Goal: Task Accomplishment & Management: Use online tool/utility

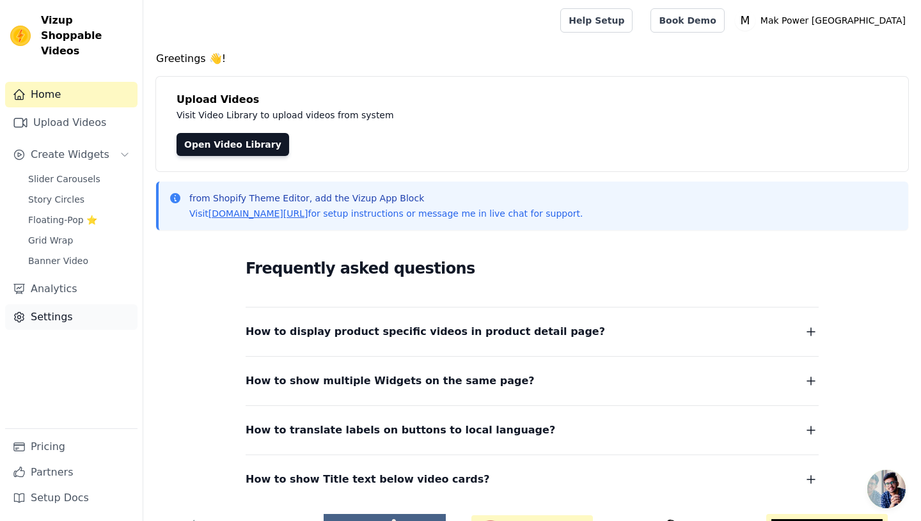
click at [65, 304] on link "Settings" at bounding box center [71, 317] width 132 height 26
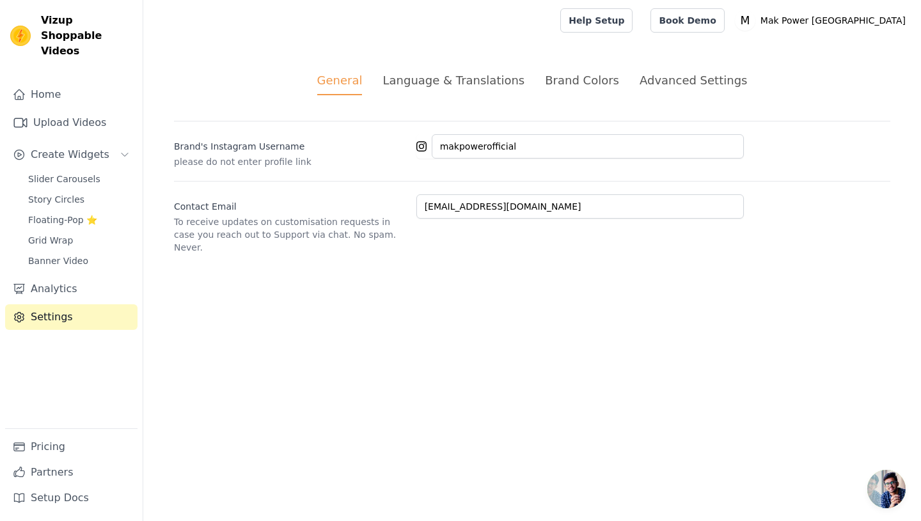
click at [460, 77] on div "Language & Translations" at bounding box center [453, 80] width 142 height 17
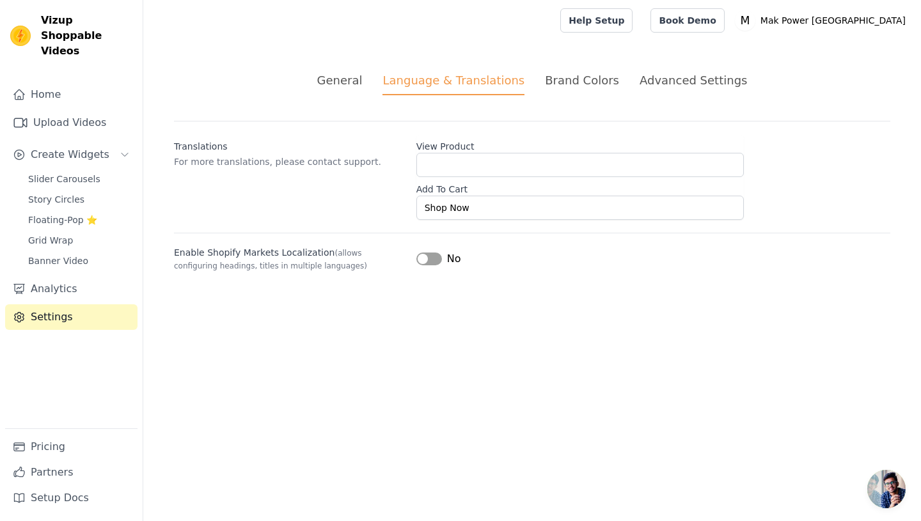
click at [599, 81] on div "Brand Colors" at bounding box center [582, 80] width 74 height 17
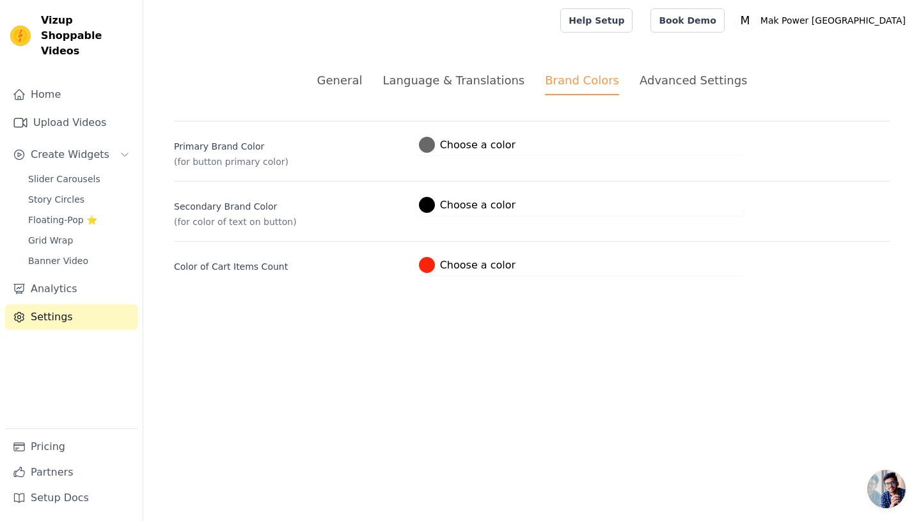
click at [694, 84] on div "Advanced Settings" at bounding box center [692, 80] width 107 height 17
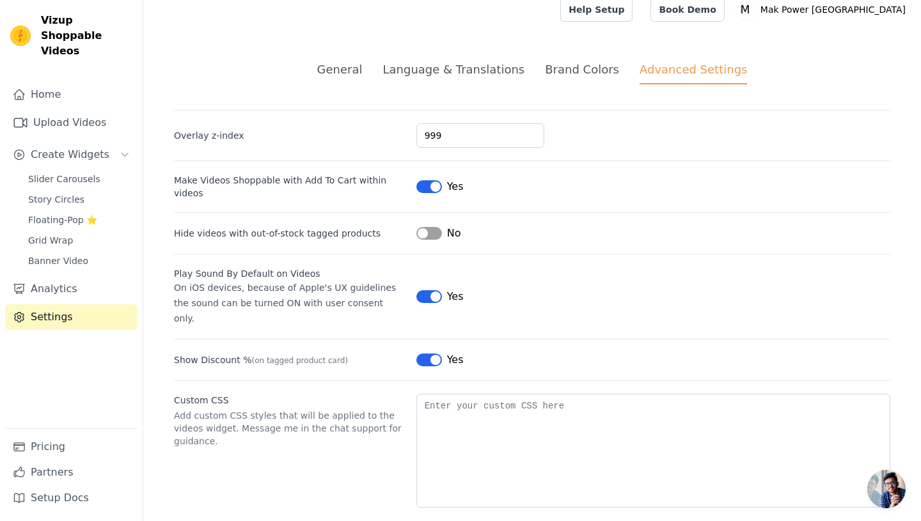
scroll to position [13, 0]
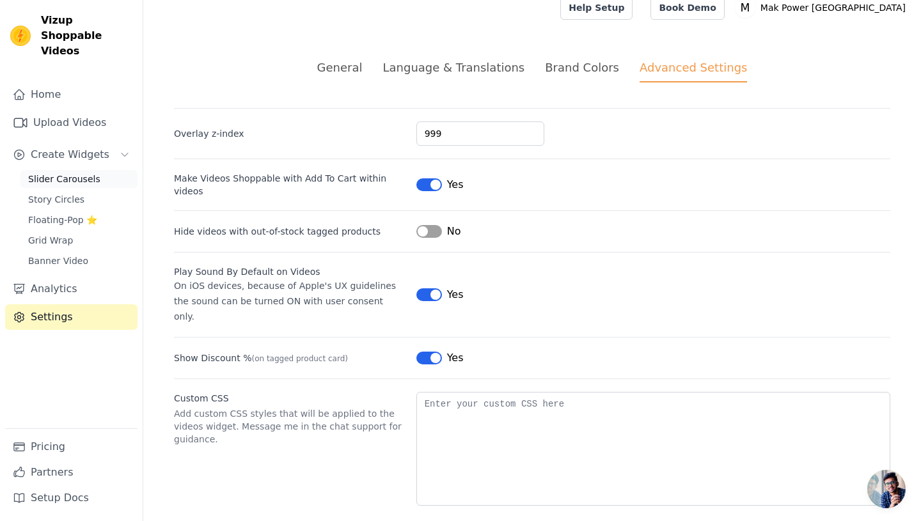
click at [77, 173] on span "Slider Carousels" at bounding box center [64, 179] width 72 height 13
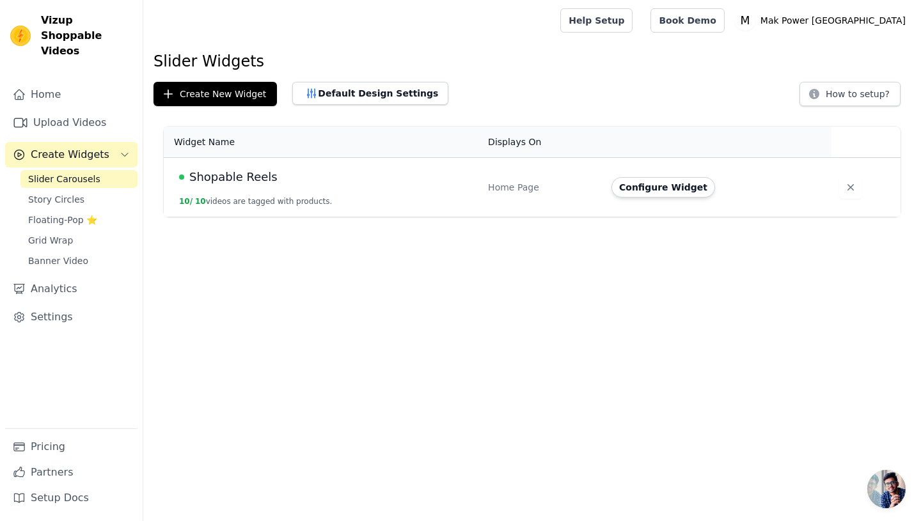
click at [249, 183] on span "Shopable Reels" at bounding box center [233, 177] width 88 height 18
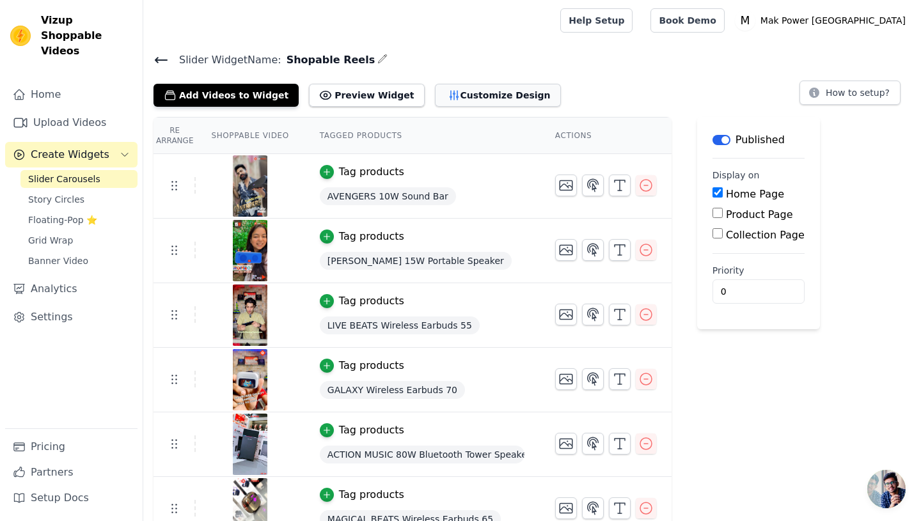
click at [453, 99] on button "Customize Design" at bounding box center [498, 95] width 126 height 23
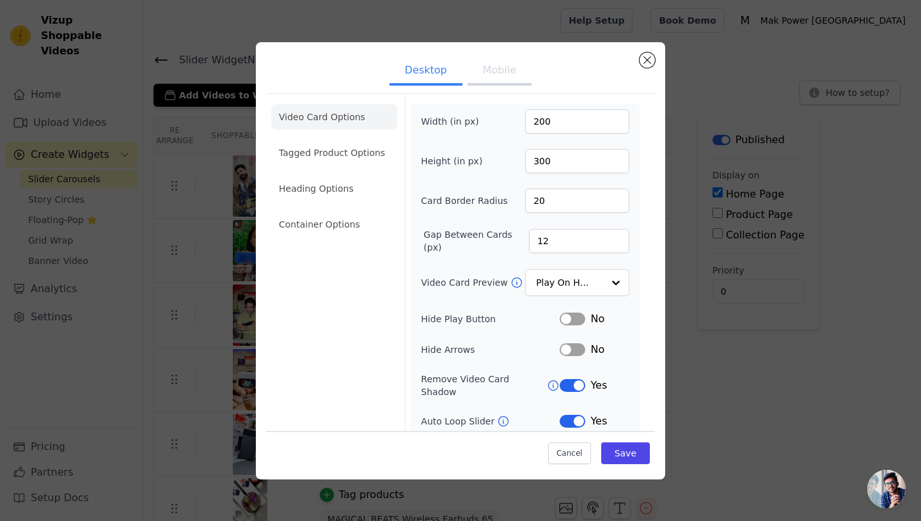
click at [341, 118] on li "Video Card Options" at bounding box center [334, 117] width 126 height 26
click at [336, 152] on li "Tagged Product Options" at bounding box center [334, 153] width 126 height 26
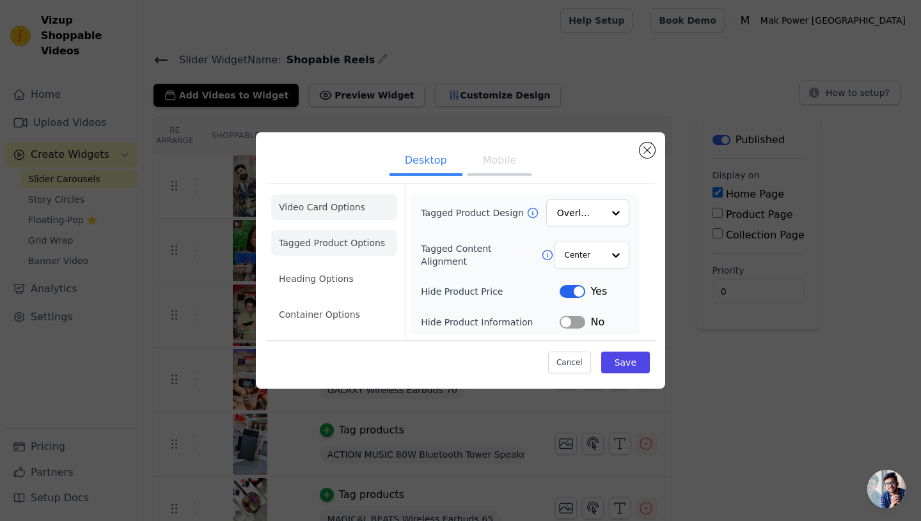
click at [326, 210] on li "Video Card Options" at bounding box center [334, 207] width 126 height 26
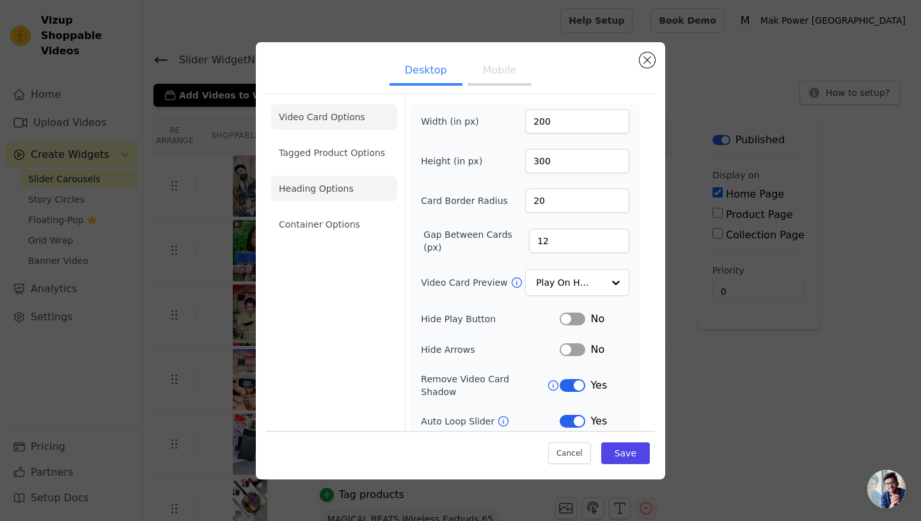
click at [329, 189] on li "Heading Options" at bounding box center [334, 189] width 126 height 26
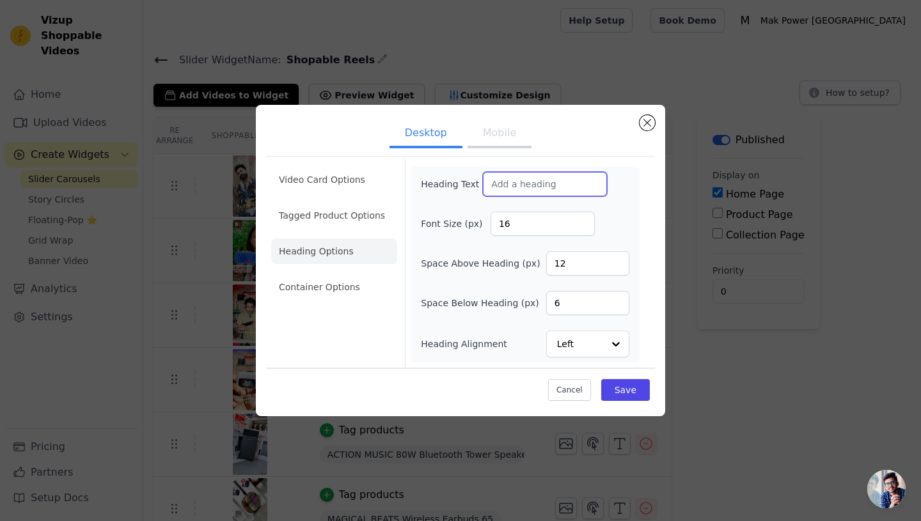
click at [527, 181] on input "Heading Text" at bounding box center [545, 184] width 124 height 24
type input "XPlore Mak Power Family"
click at [644, 400] on button "Save" at bounding box center [625, 390] width 49 height 22
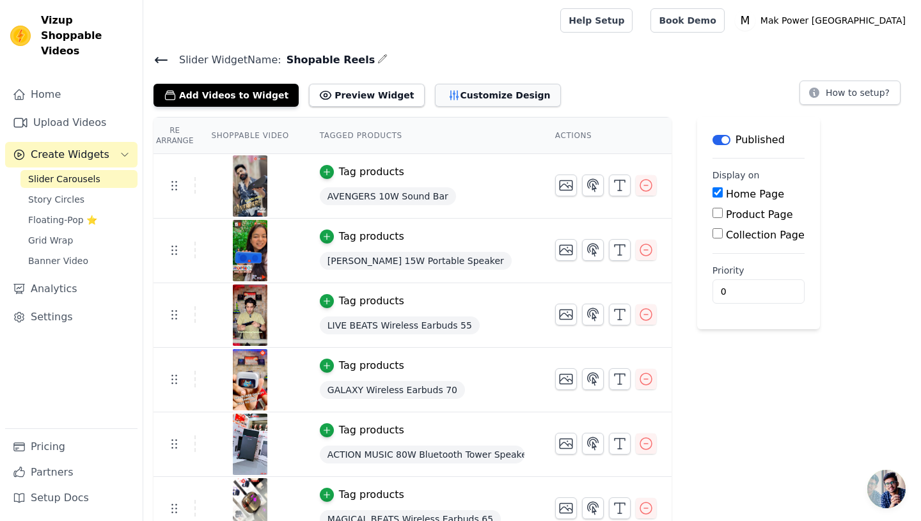
click at [480, 93] on button "Customize Design" at bounding box center [498, 95] width 126 height 23
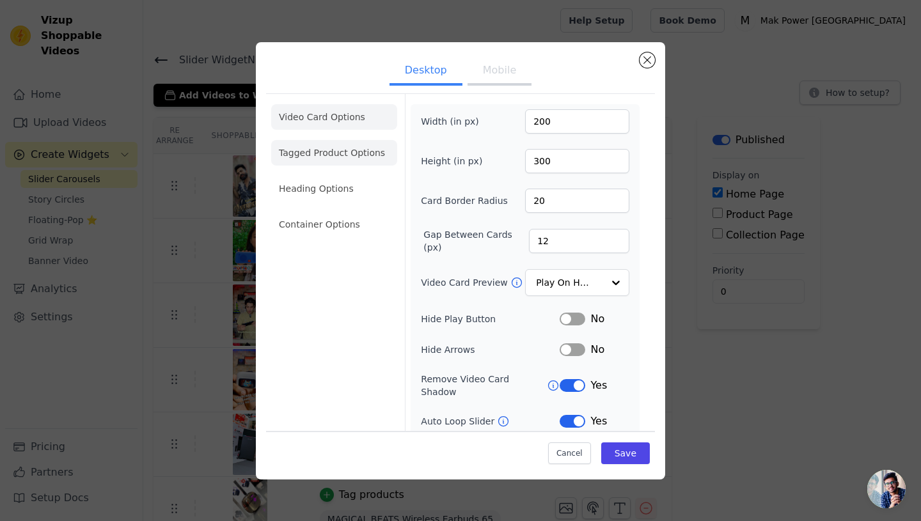
click at [356, 150] on li "Tagged Product Options" at bounding box center [334, 153] width 126 height 26
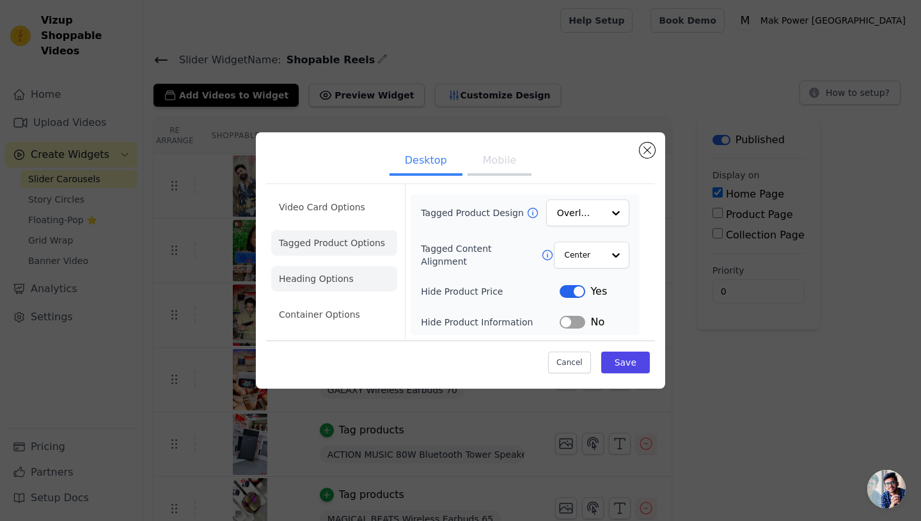
click at [345, 277] on li "Heading Options" at bounding box center [334, 279] width 126 height 26
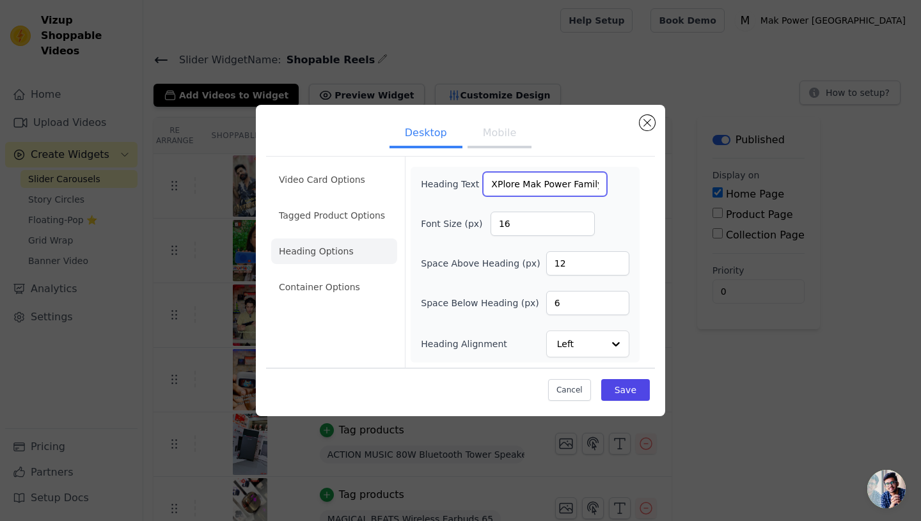
click at [602, 184] on input "XPlore Mak Power Family" at bounding box center [545, 184] width 124 height 24
type input "Join Us"
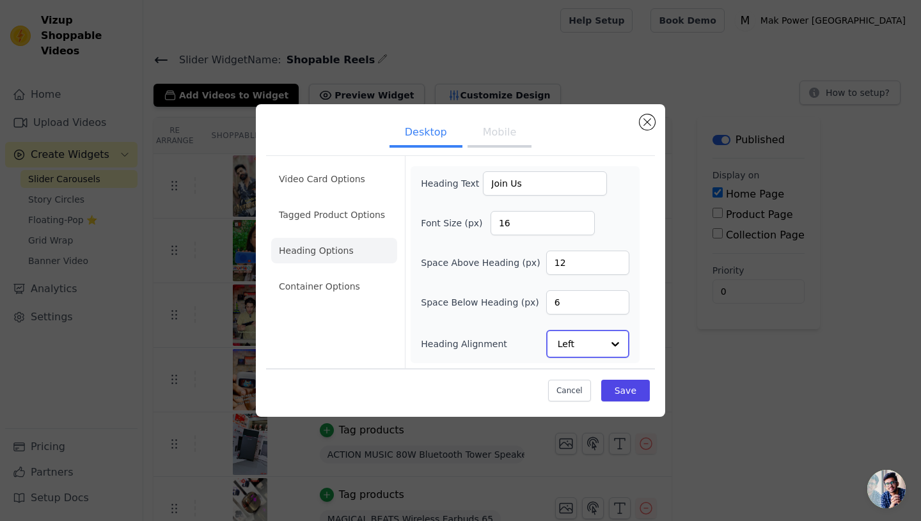
click at [613, 344] on div at bounding box center [615, 344] width 26 height 26
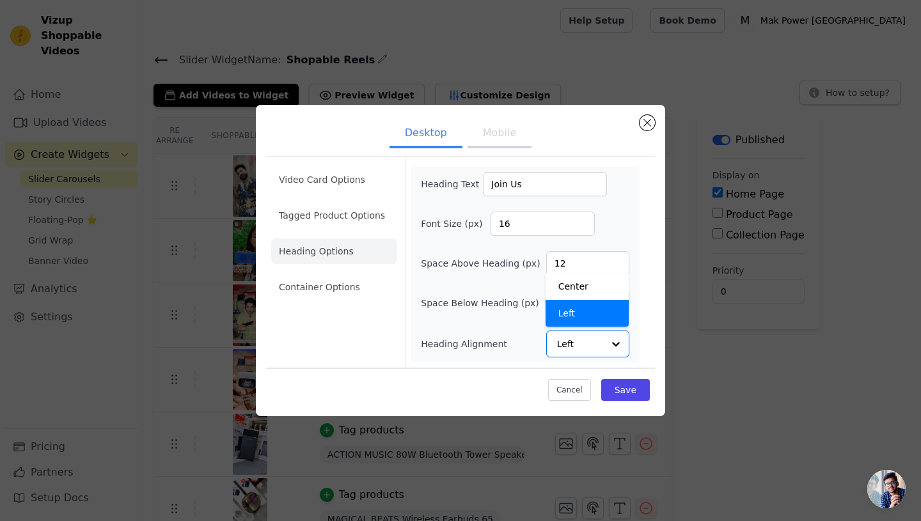
click at [647, 241] on div "Video Card Options Tagged Product Options Heading Options Container Options Hea…" at bounding box center [460, 262] width 389 height 212
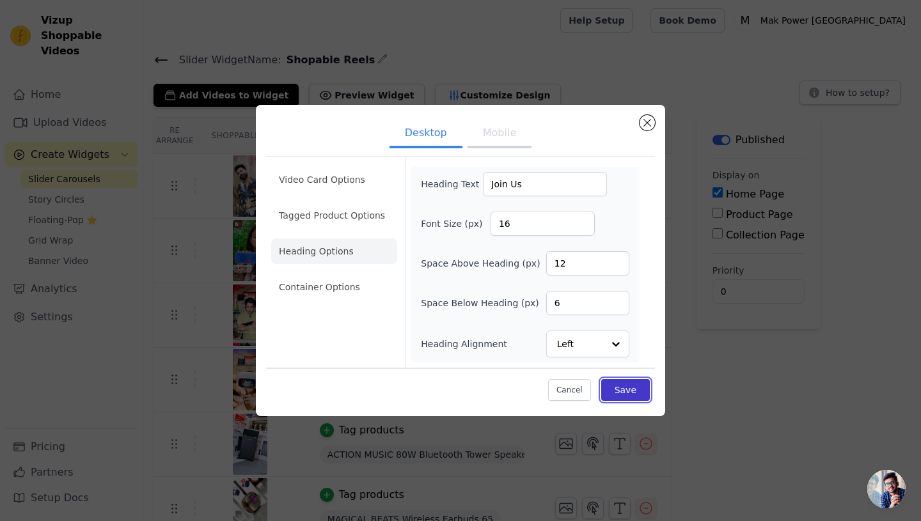
click at [628, 393] on button "Save" at bounding box center [625, 390] width 49 height 22
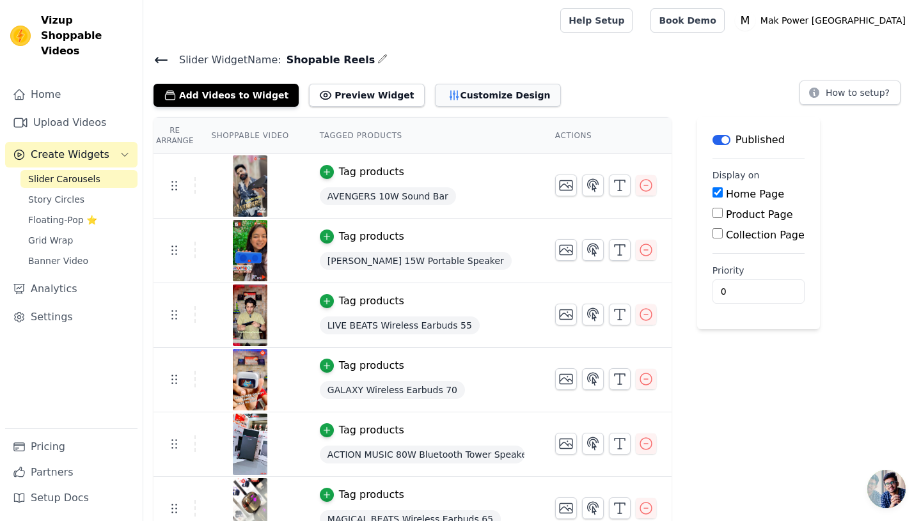
click at [499, 91] on button "Customize Design" at bounding box center [498, 95] width 126 height 23
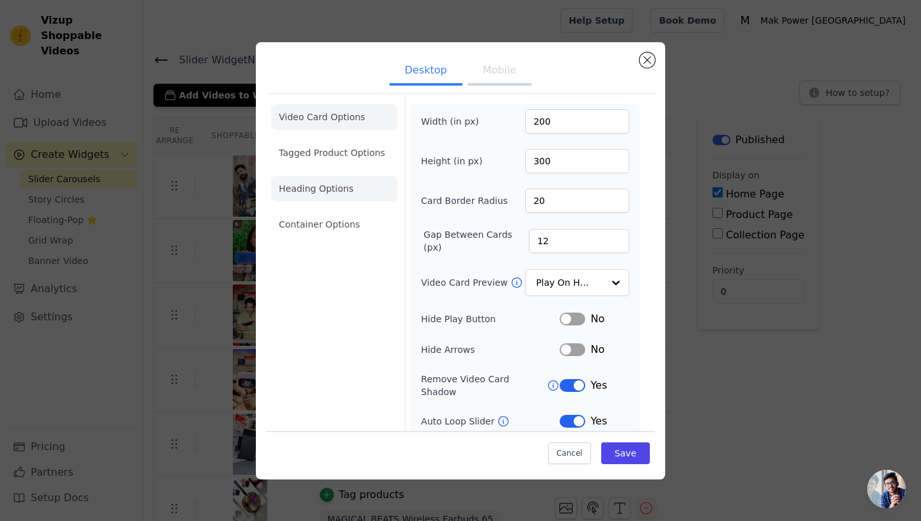
click at [339, 199] on li "Heading Options" at bounding box center [334, 189] width 126 height 26
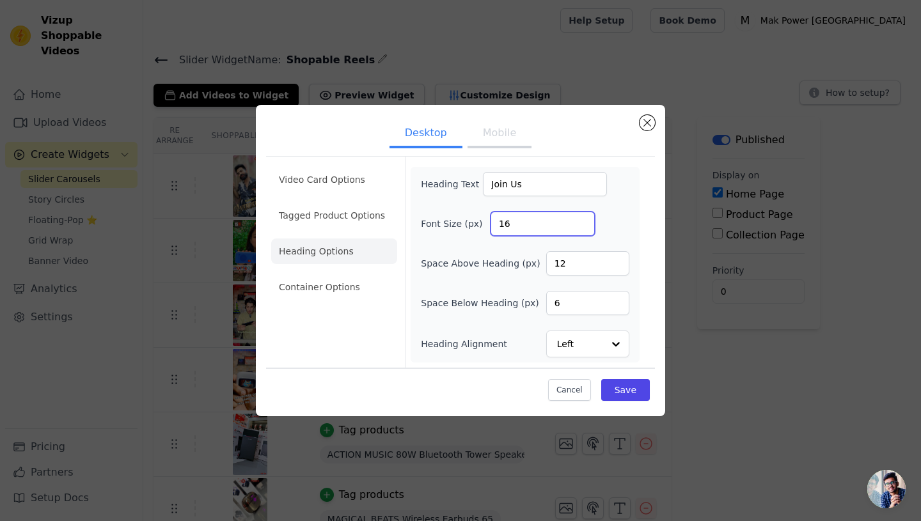
click at [520, 224] on input "16" at bounding box center [542, 224] width 104 height 24
type input "18"
click at [625, 393] on button "Save" at bounding box center [625, 390] width 49 height 22
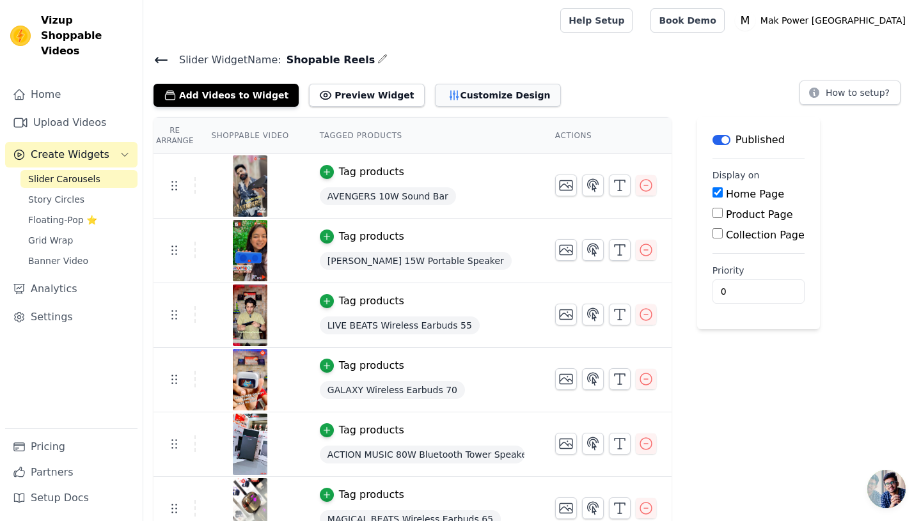
click at [465, 95] on button "Customize Design" at bounding box center [498, 95] width 126 height 23
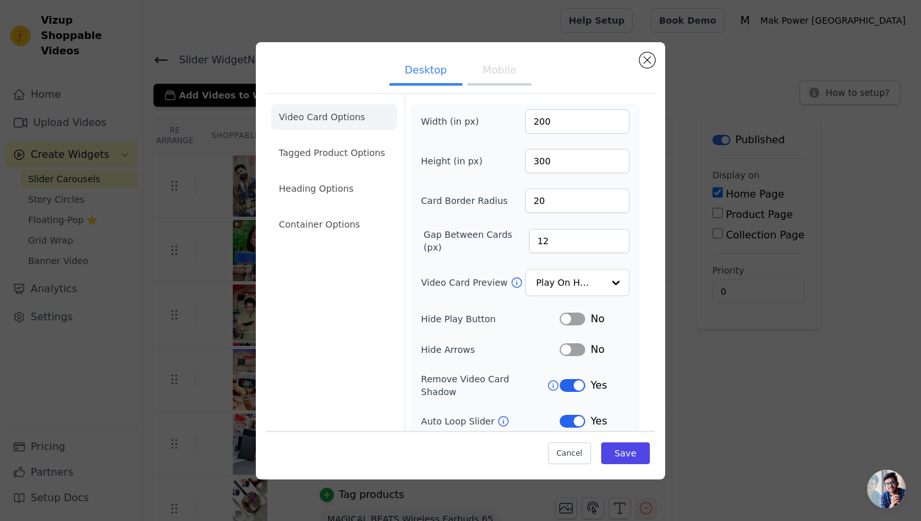
click at [503, 68] on button "Mobile" at bounding box center [499, 72] width 64 height 28
click at [334, 196] on li "Heading Options" at bounding box center [334, 189] width 126 height 26
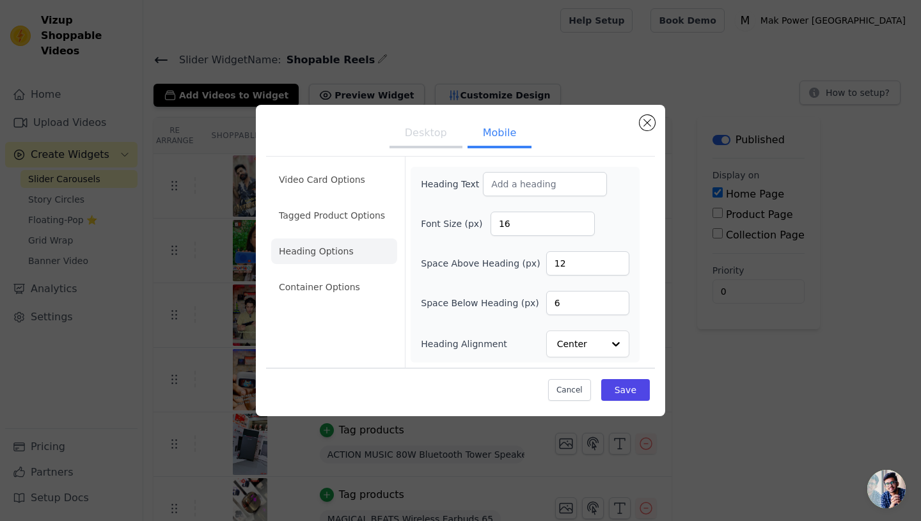
click at [434, 130] on button "Desktop" at bounding box center [425, 134] width 73 height 28
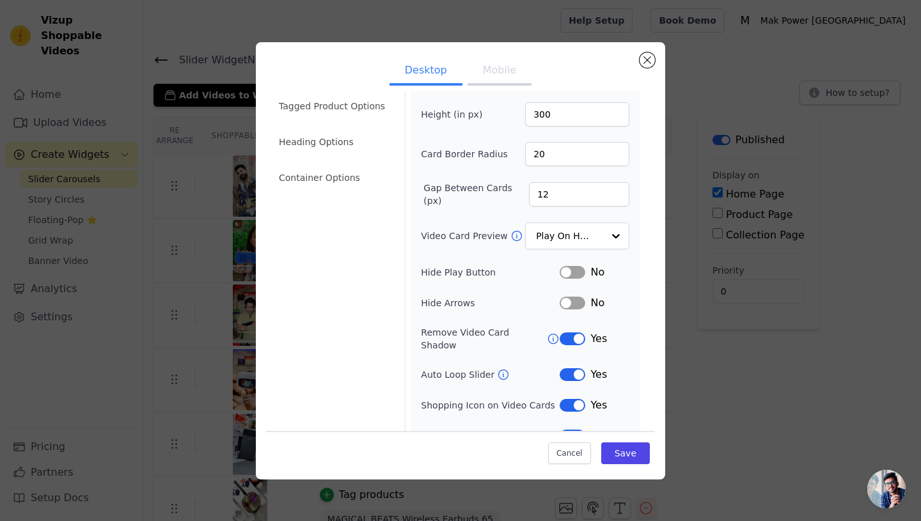
scroll to position [59, 0]
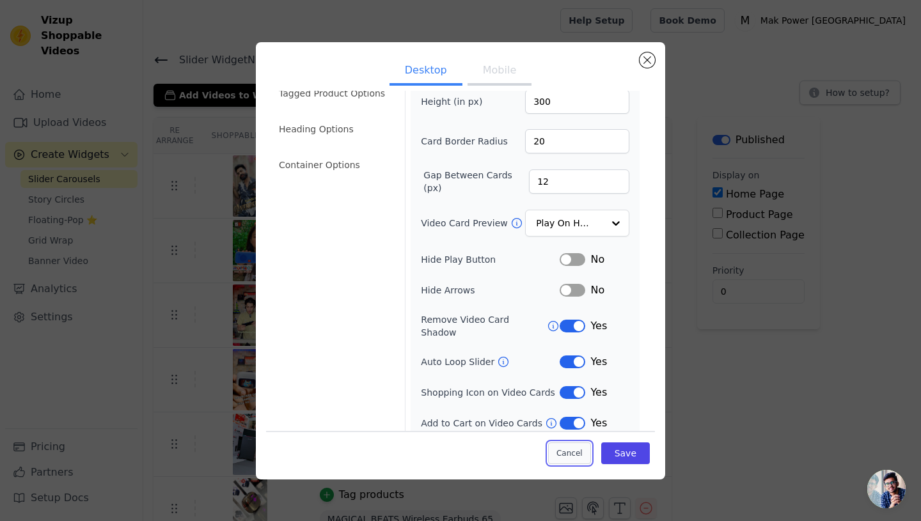
click at [570, 454] on button "Cancel" at bounding box center [569, 453] width 43 height 22
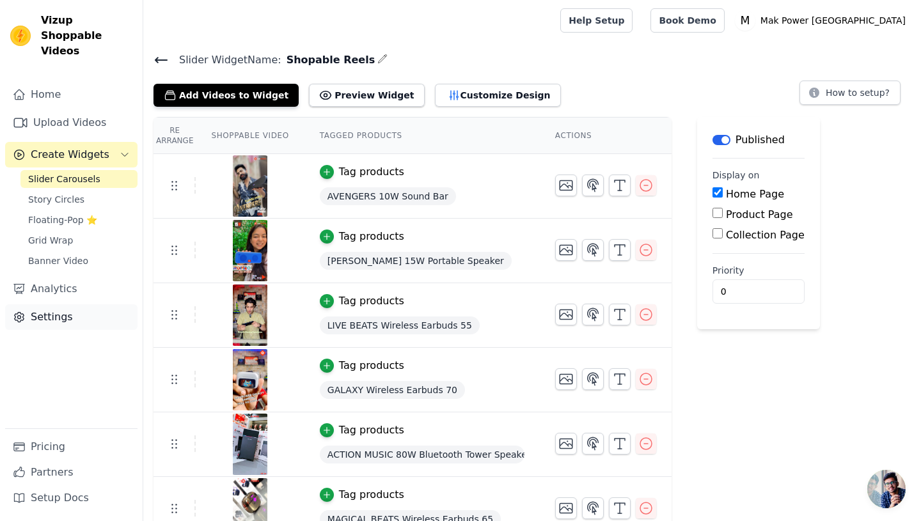
click at [60, 306] on link "Settings" at bounding box center [71, 317] width 132 height 26
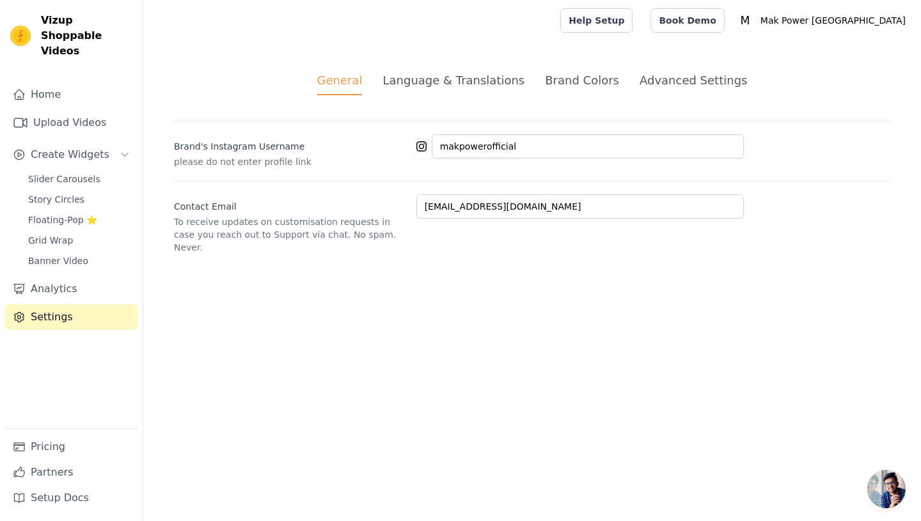
click at [590, 84] on div "Brand Colors" at bounding box center [582, 80] width 74 height 17
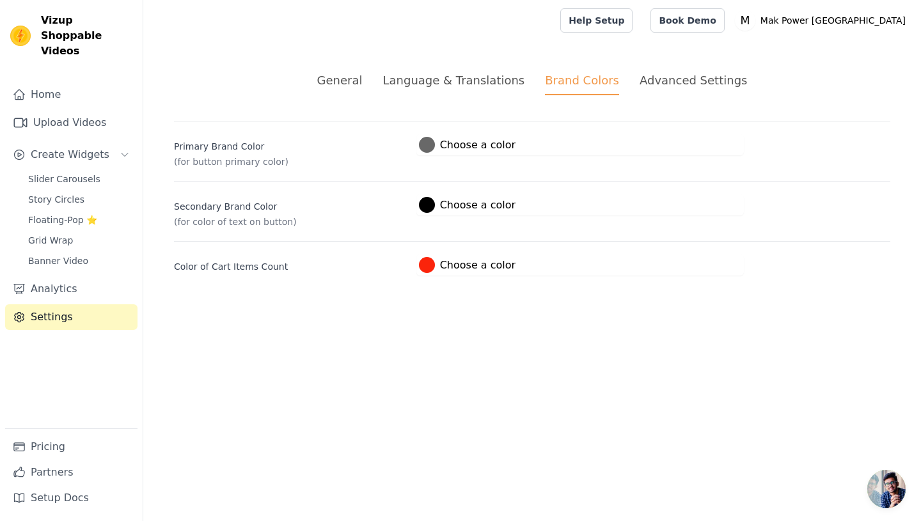
click at [699, 81] on div "Advanced Settings" at bounding box center [692, 80] width 107 height 17
